Goal: Information Seeking & Learning: Learn about a topic

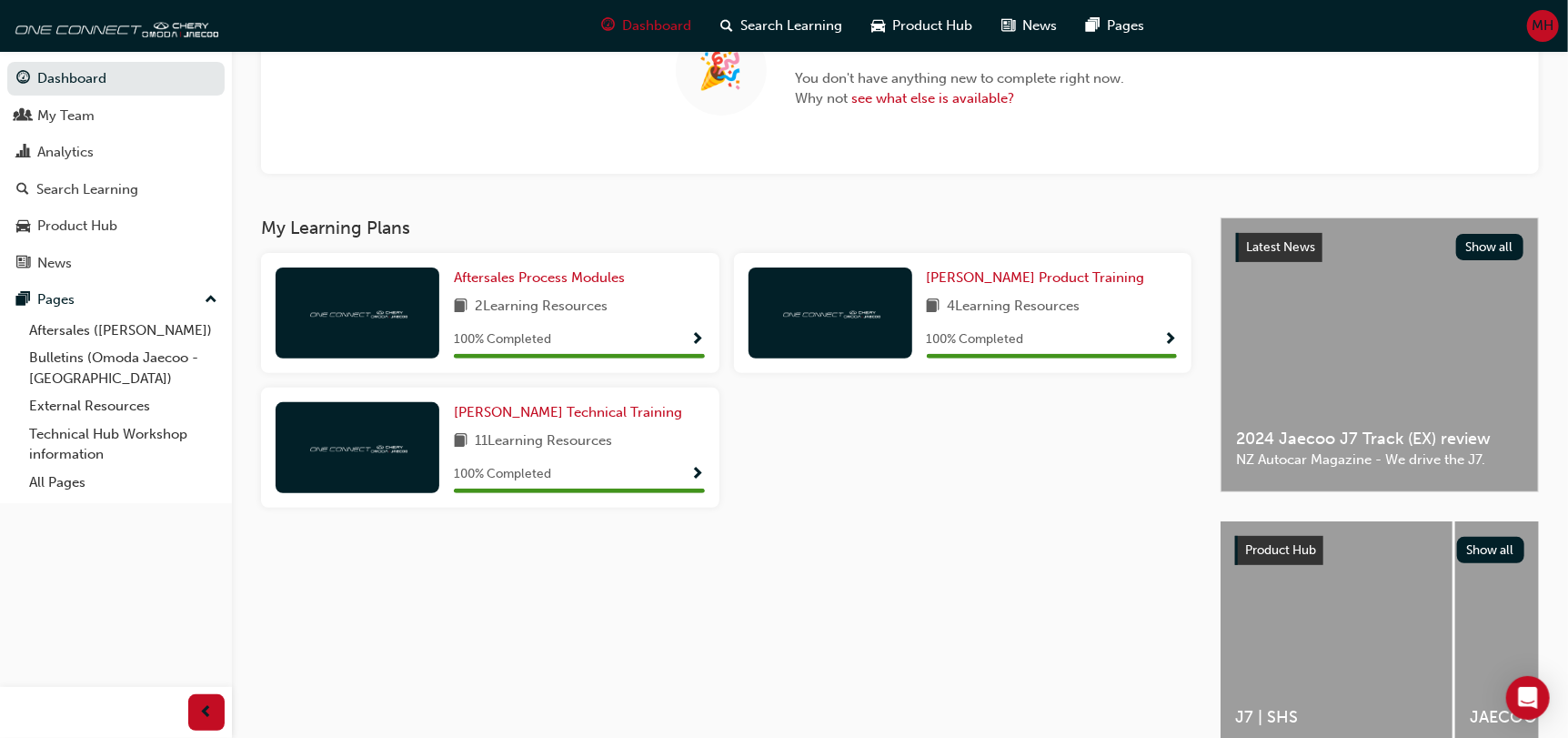
scroll to position [213, 0]
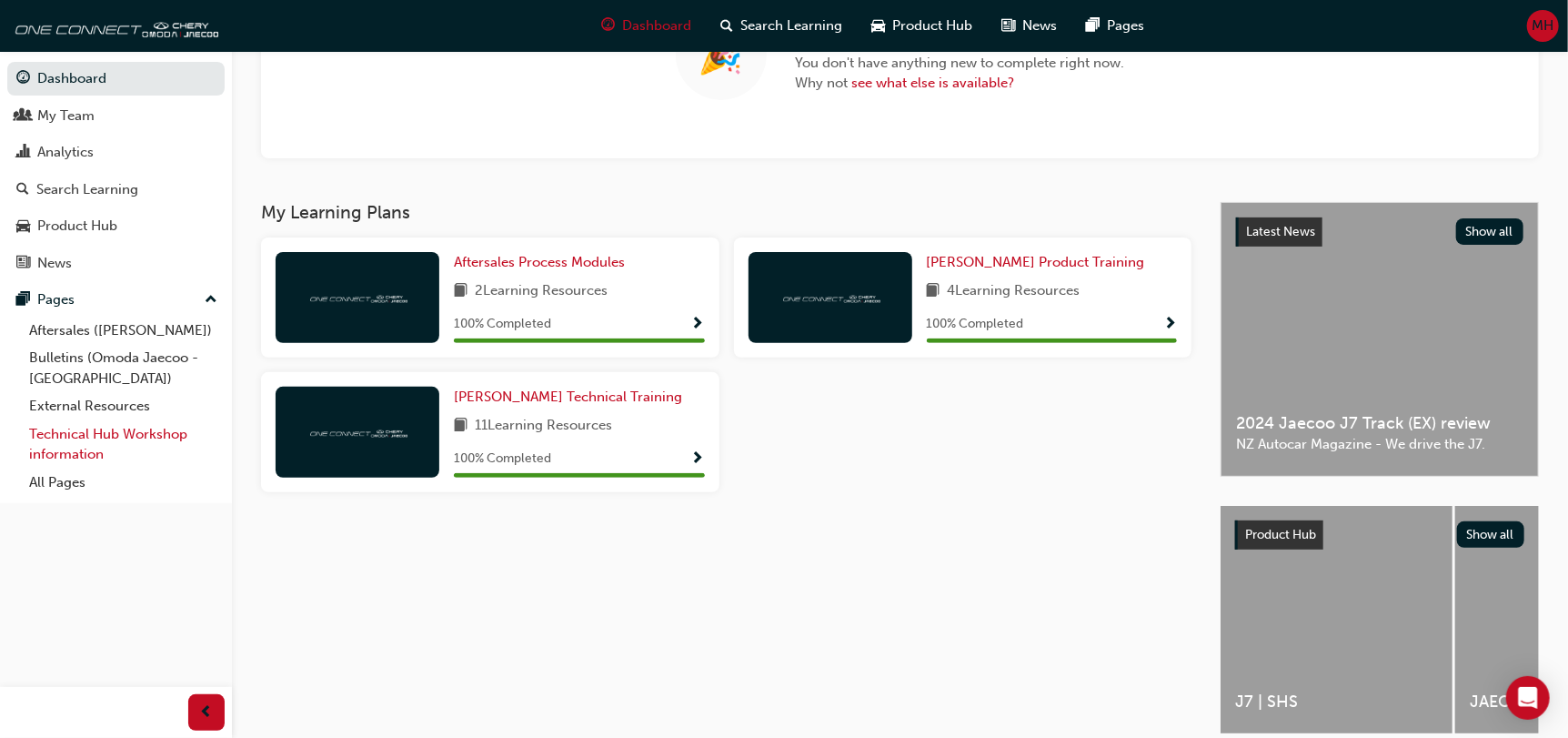
click at [112, 422] on link "Technical Hub Workshop information" at bounding box center [123, 445] width 203 height 48
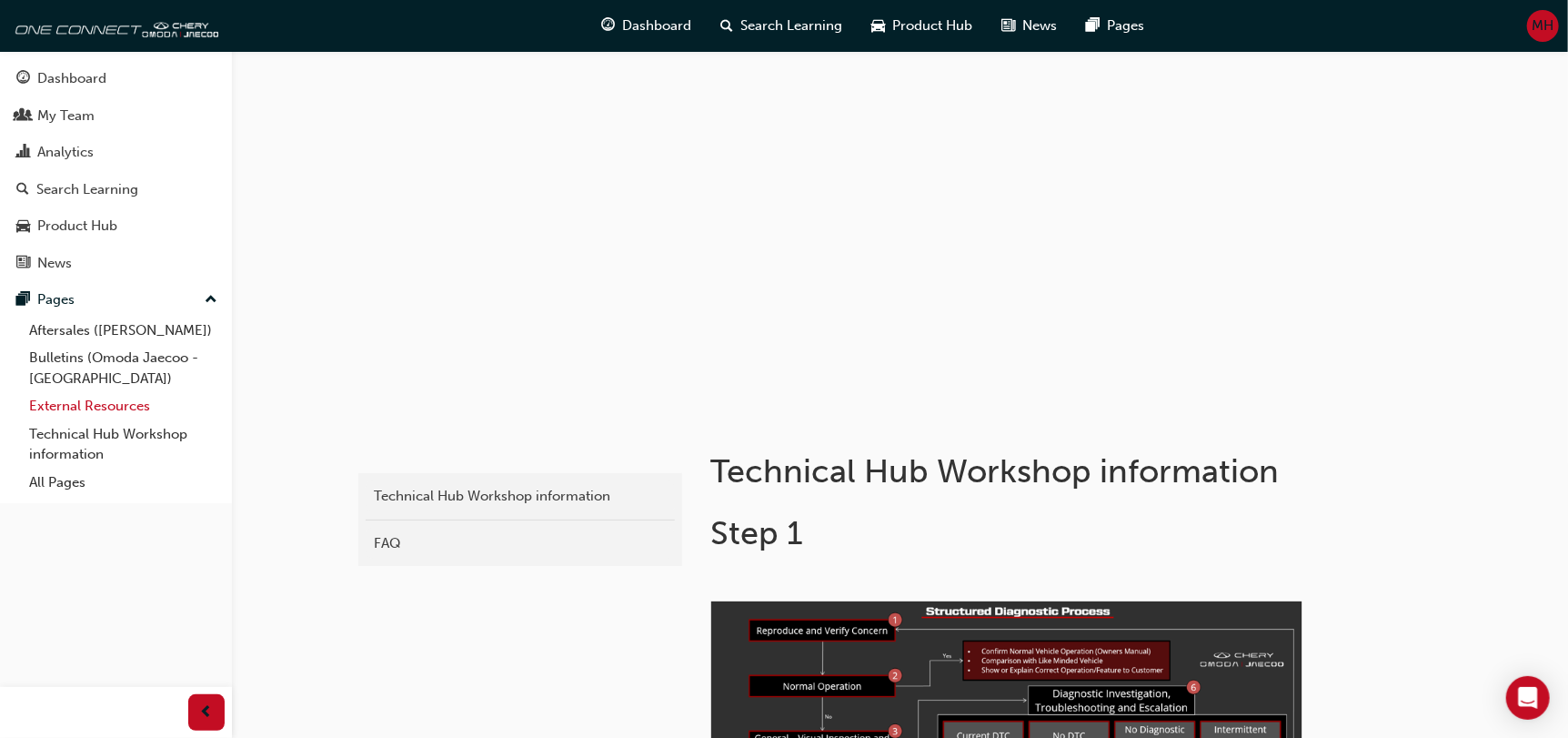
click at [116, 405] on link "External Resources" at bounding box center [123, 405] width 203 height 28
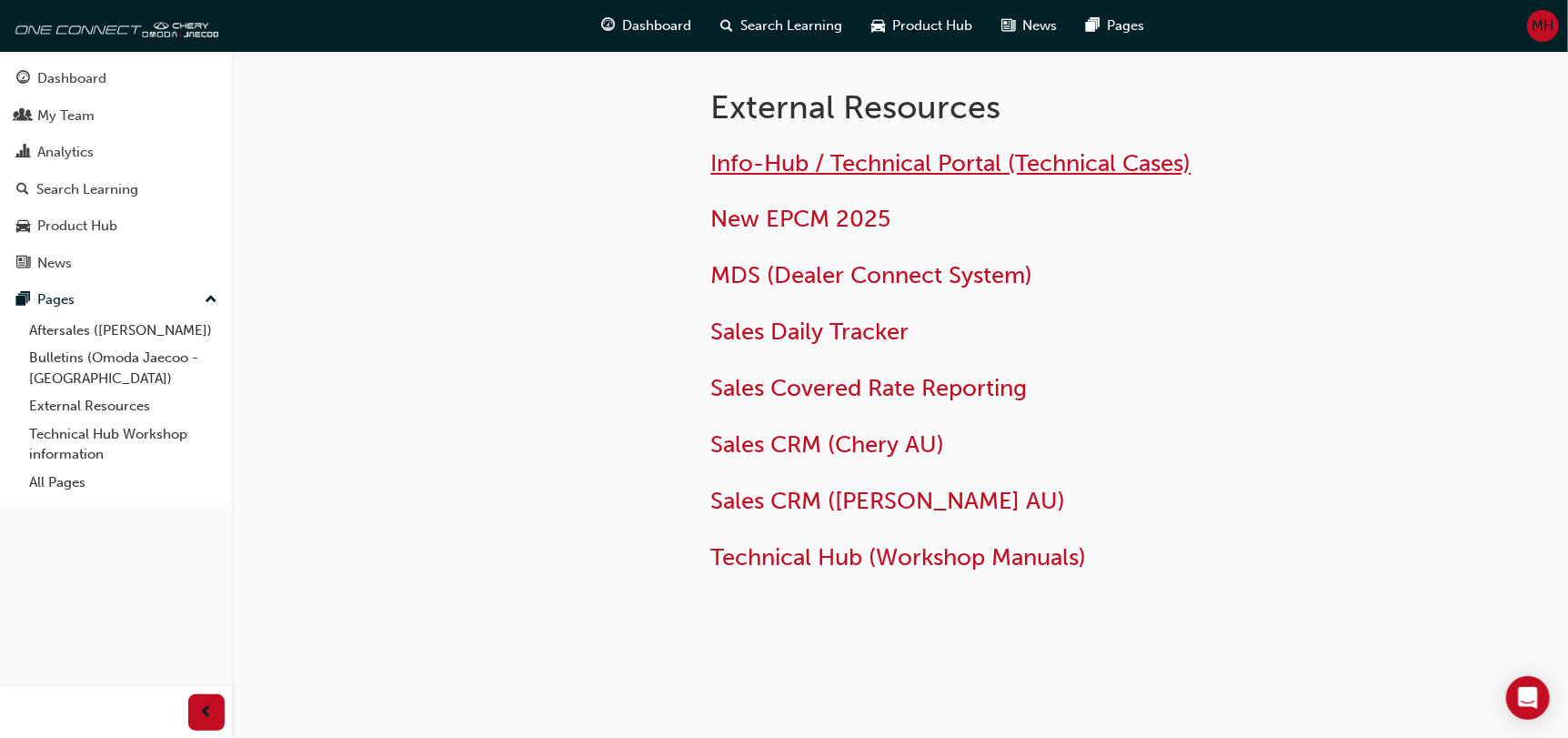
click at [830, 154] on span "Info-Hub / Technical Portal (Technical Cases)" at bounding box center [950, 163] width 480 height 28
